Goal: Information Seeking & Learning: Find specific fact

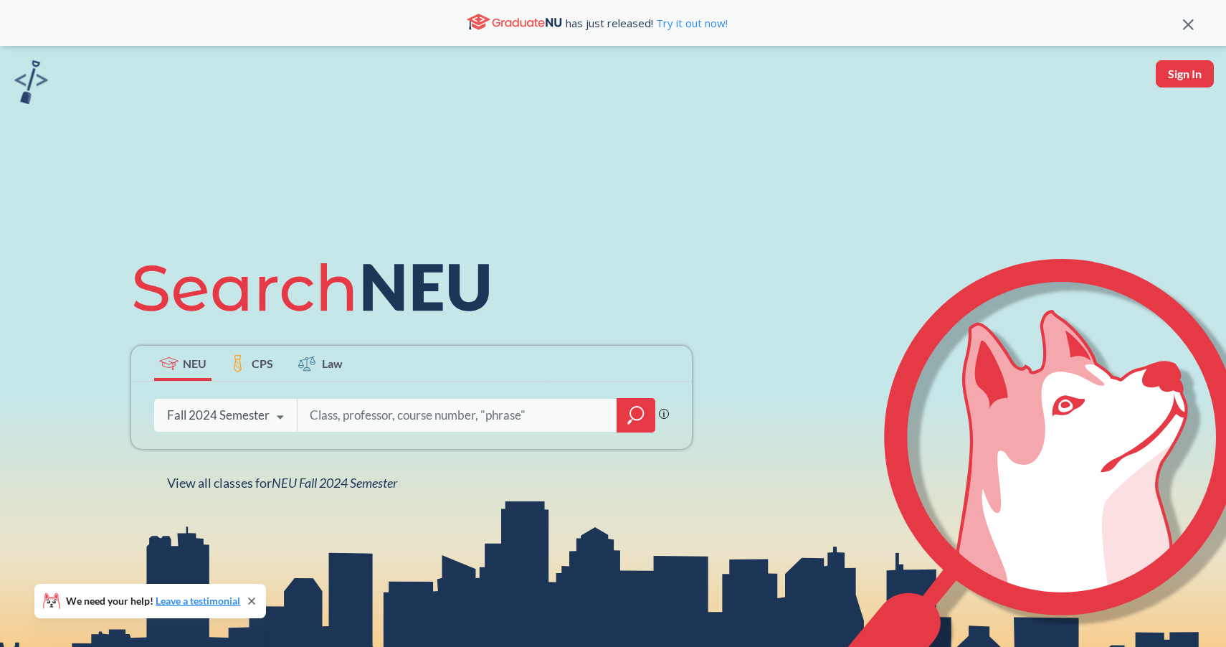
click at [214, 419] on div "Fall 2024 Semester" at bounding box center [218, 415] width 103 height 16
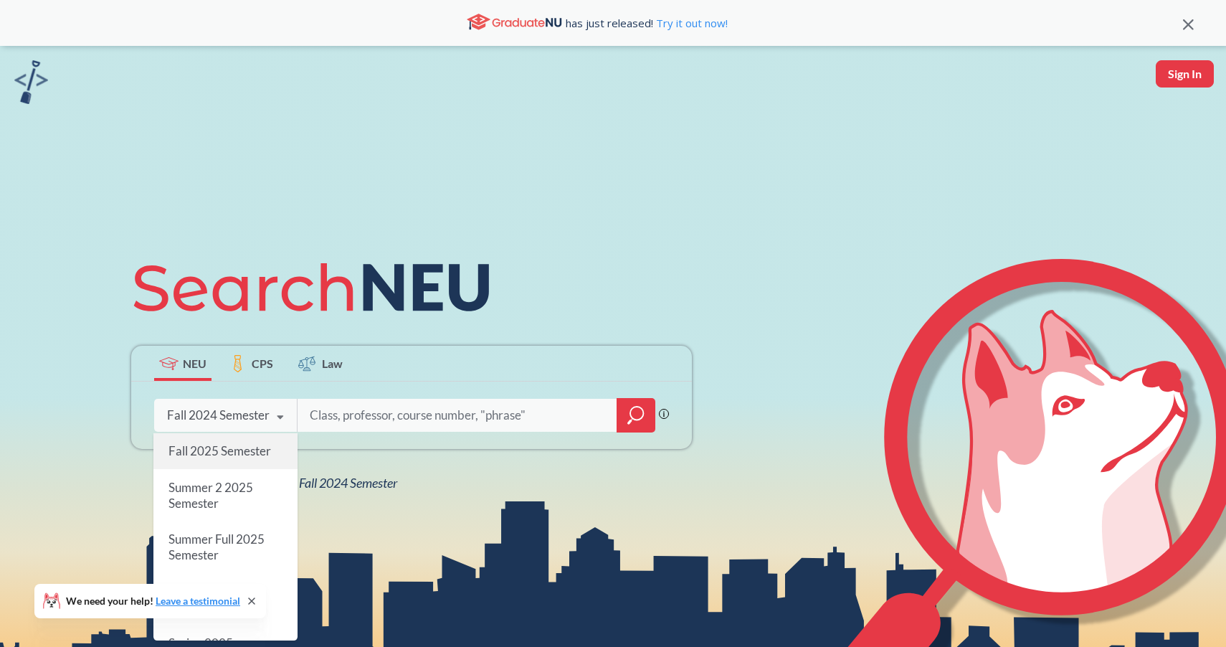
click at [219, 458] on span "Fall 2025 Semester" at bounding box center [219, 450] width 103 height 15
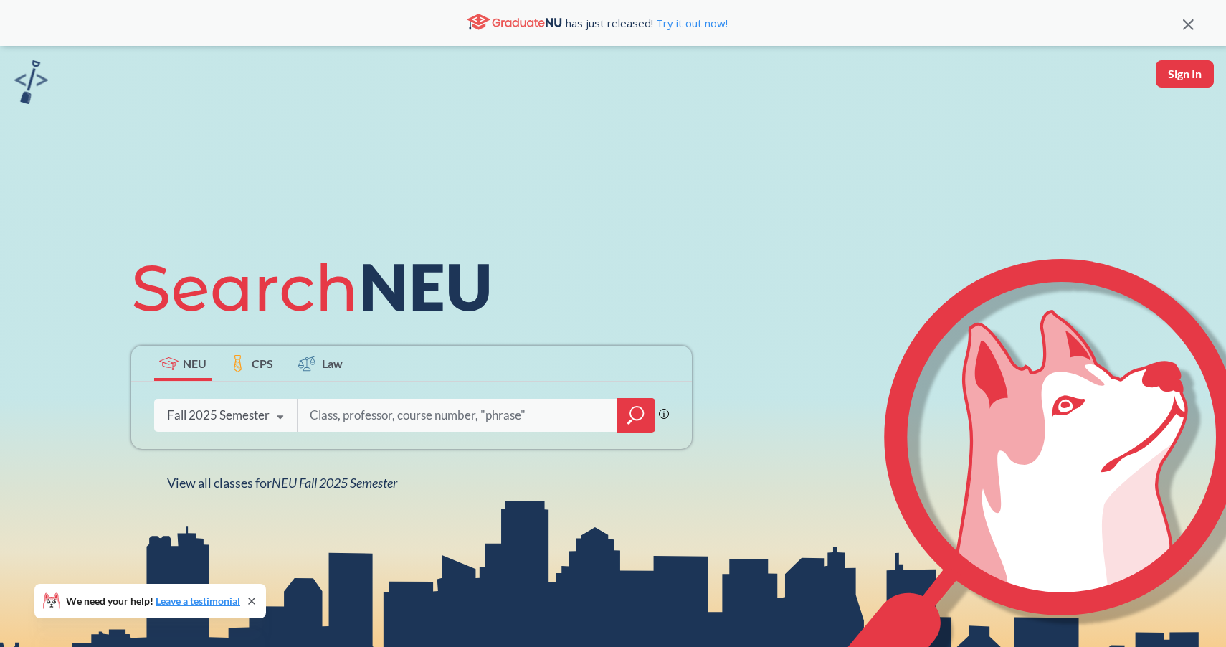
click at [414, 404] on input "search" at bounding box center [457, 415] width 298 height 30
type input "c"
type input "ds 5500"
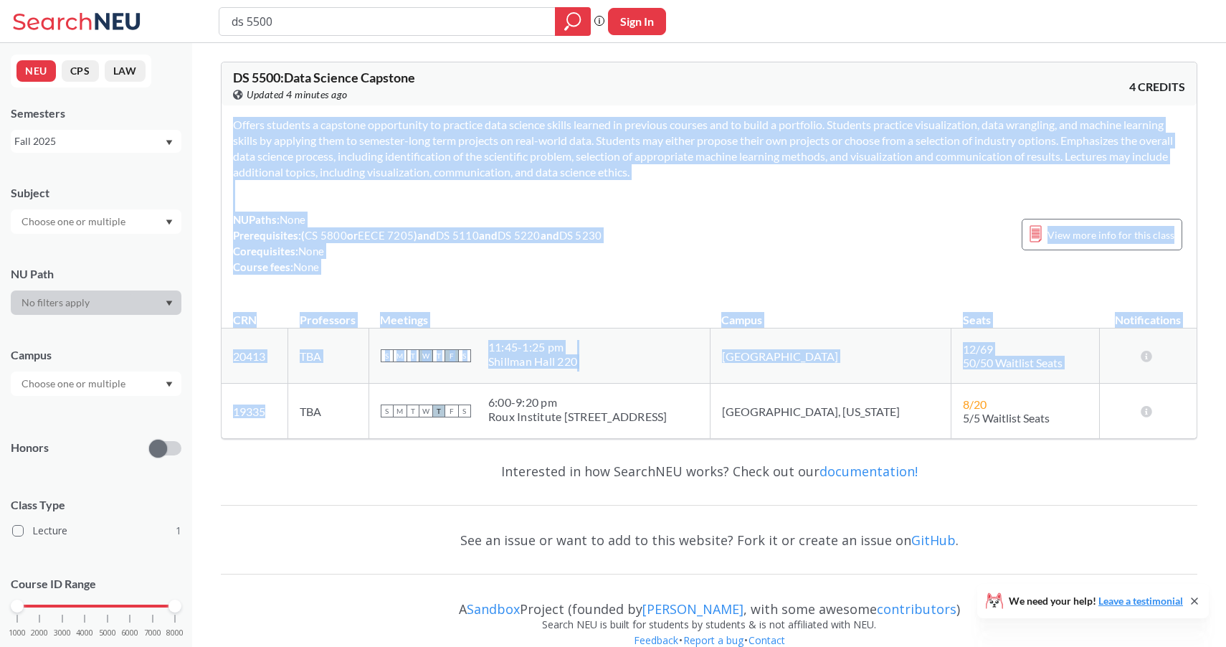
drag, startPoint x: 279, startPoint y: 412, endPoint x: 216, endPoint y: 414, distance: 63.1
click at [221, 419] on div "DS 5500 : Data Science Capstone View this course on Banner. Updated 4 minutes a…" at bounding box center [709, 250] width 976 height 377
click at [273, 407] on td "19335 View this section on Banner." at bounding box center [255, 411] width 67 height 55
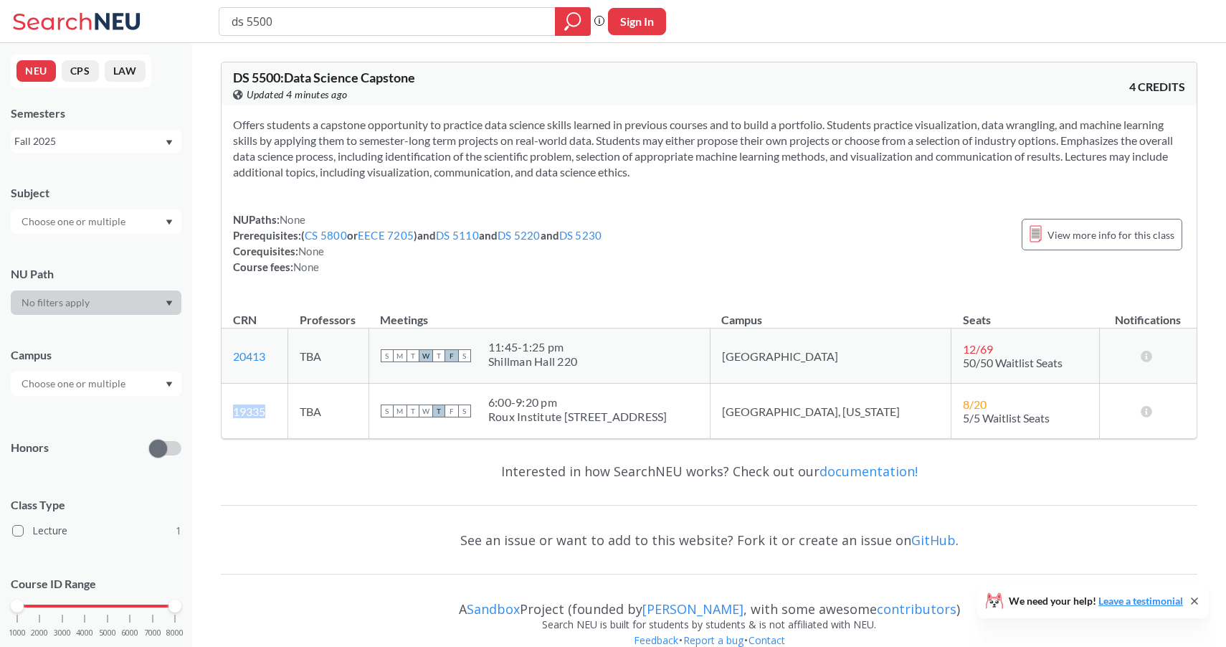
drag, startPoint x: 273, startPoint y: 410, endPoint x: 232, endPoint y: 415, distance: 41.9
click at [232, 415] on td "19335 View this section on Banner." at bounding box center [255, 411] width 67 height 55
copy link "19335"
